Goal: Task Accomplishment & Management: Use online tool/utility

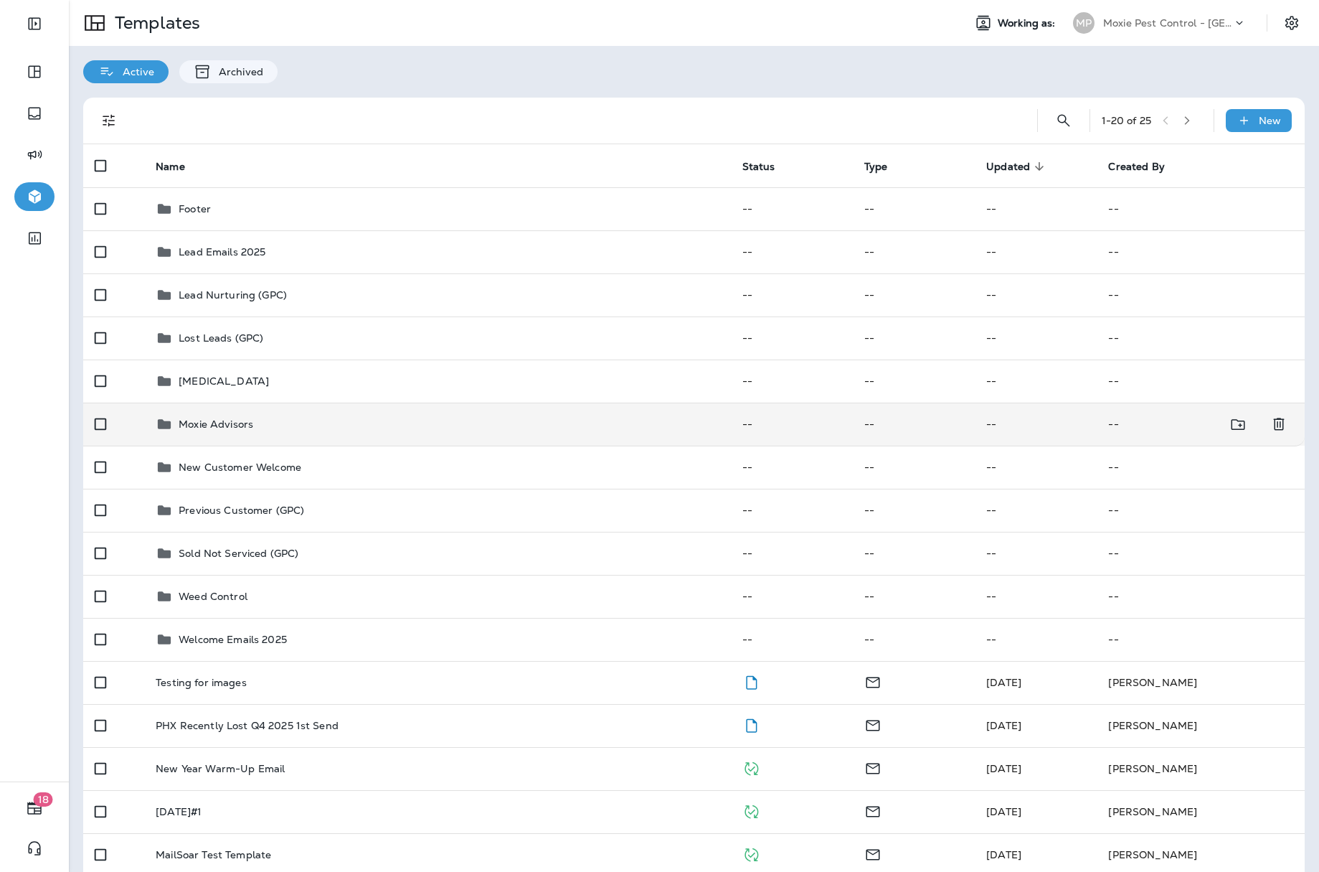
click at [185, 424] on p "Moxie Advisors" at bounding box center [216, 423] width 75 height 11
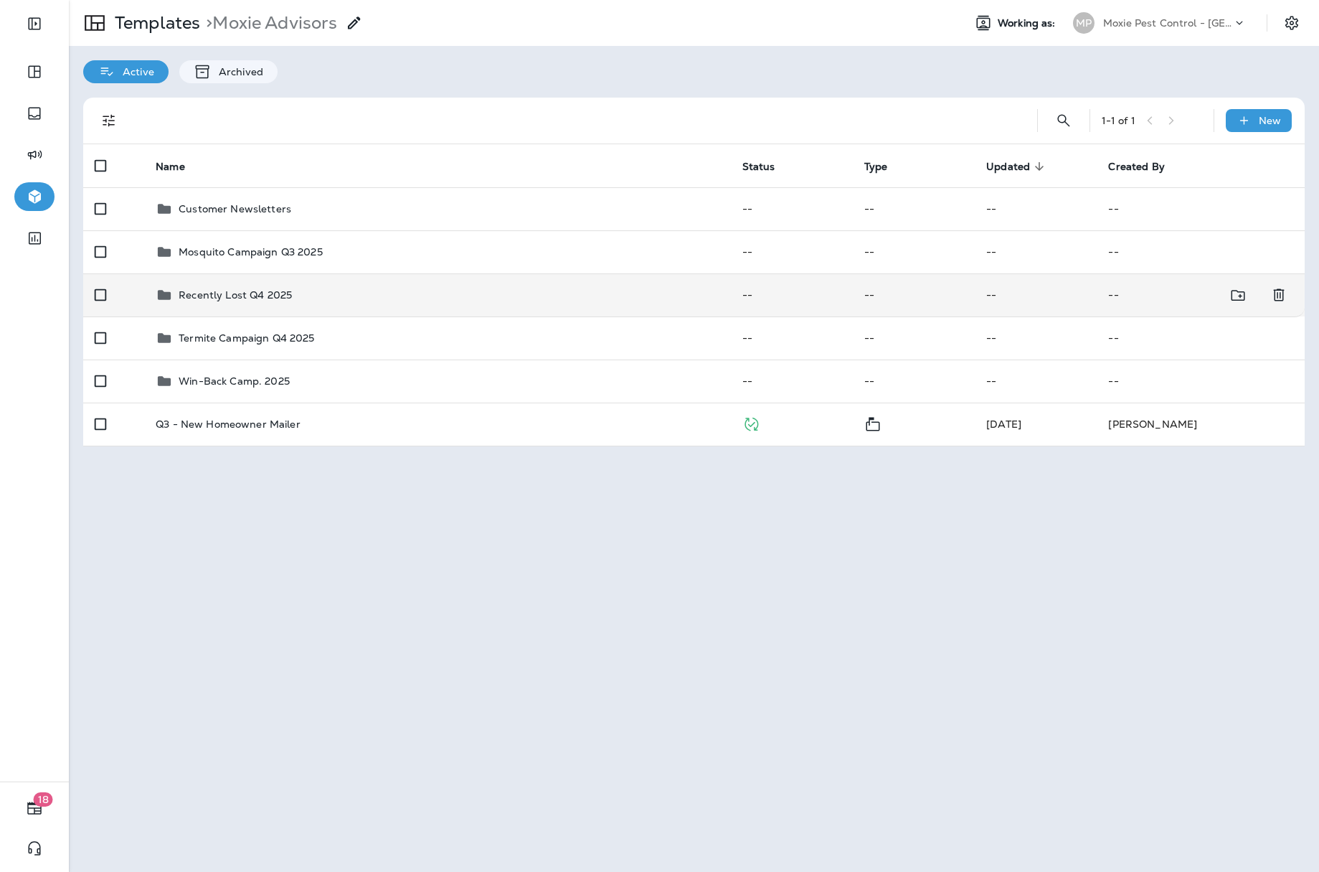
click at [219, 289] on p "Recently Lost Q4 2025" at bounding box center [235, 294] width 113 height 11
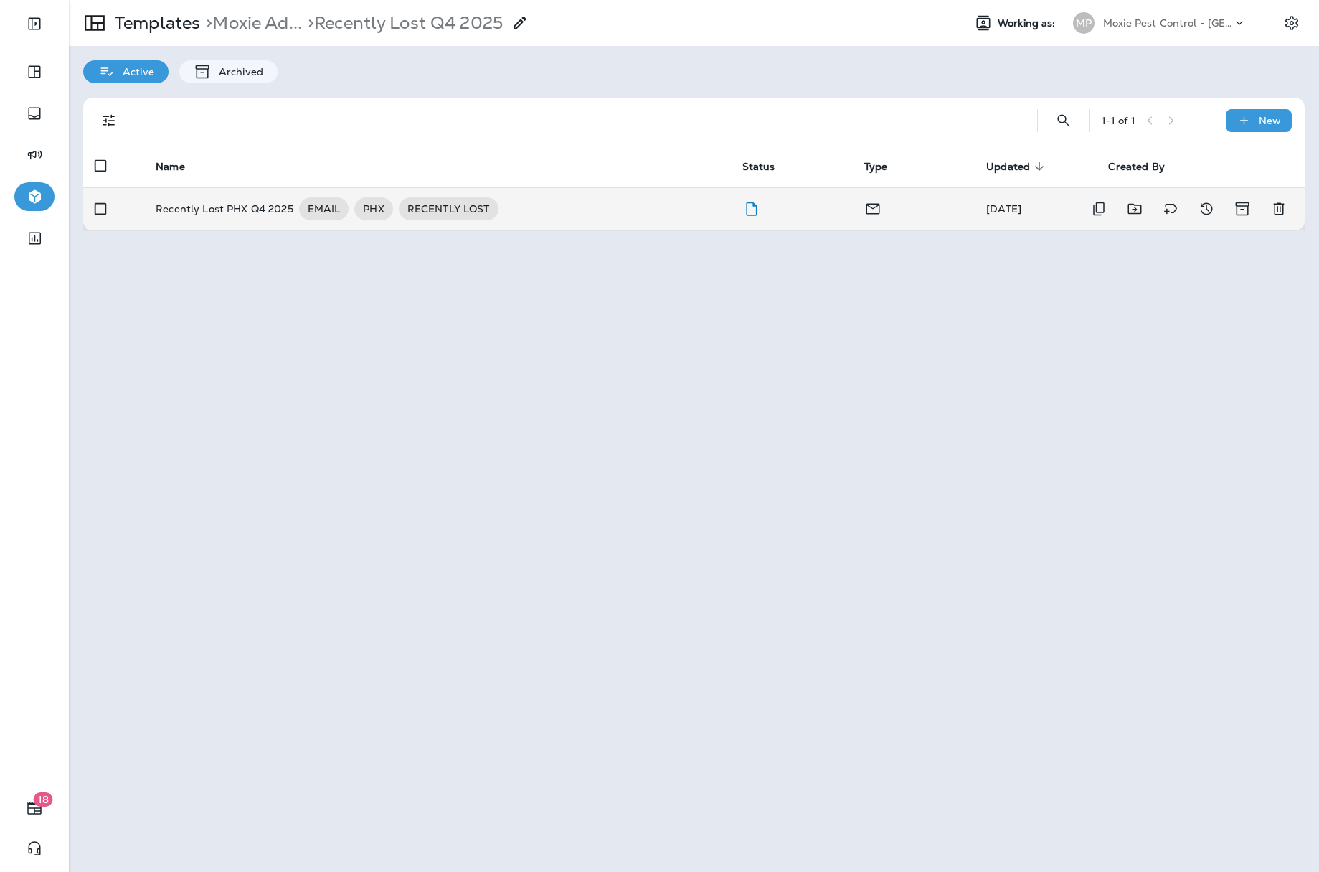
click at [232, 210] on p "Recently Lost PHX Q4 2025" at bounding box center [225, 208] width 138 height 23
